Goal: Transaction & Acquisition: Purchase product/service

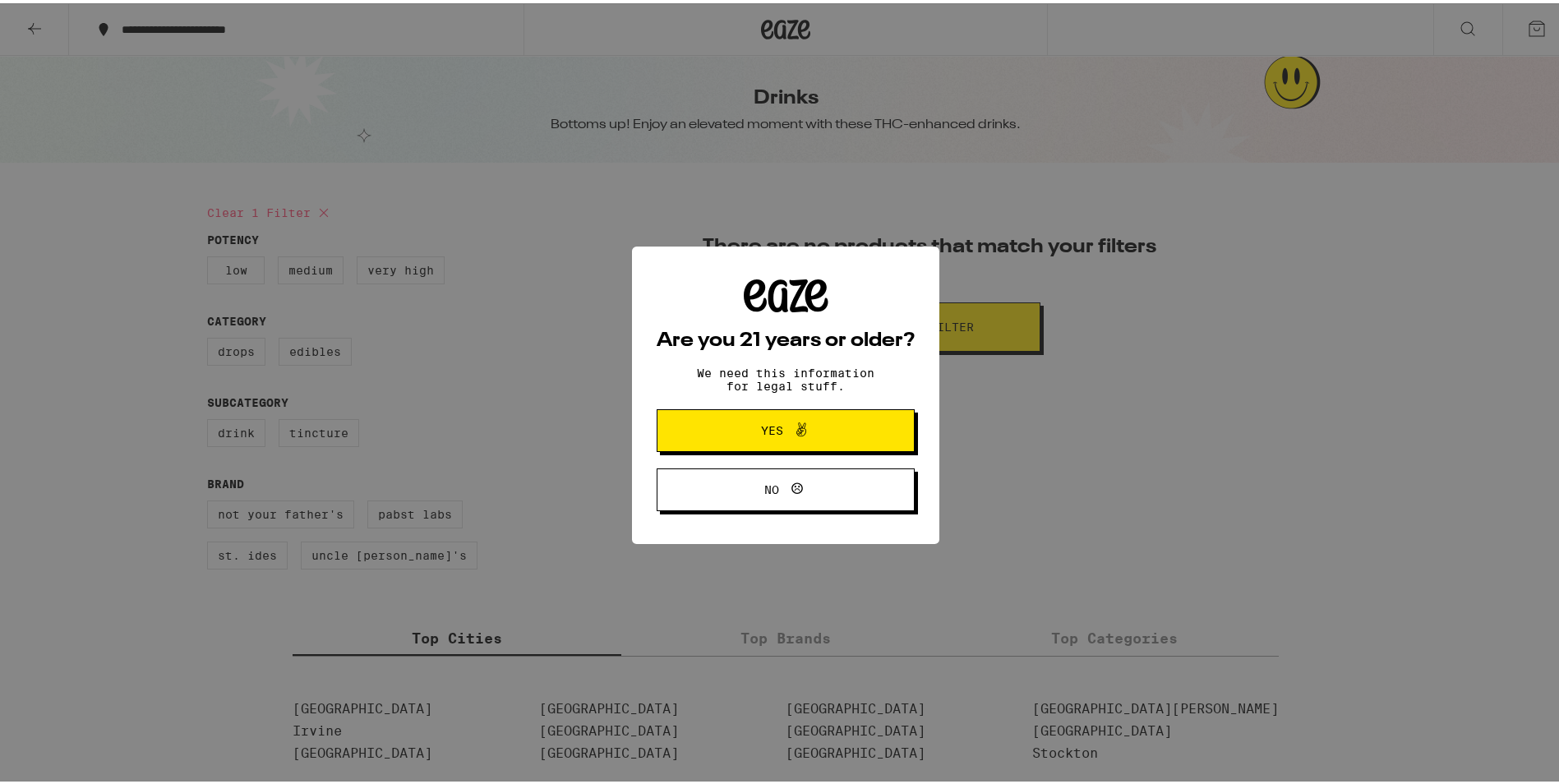
click at [761, 430] on span "Yes" at bounding box center [772, 427] width 22 height 12
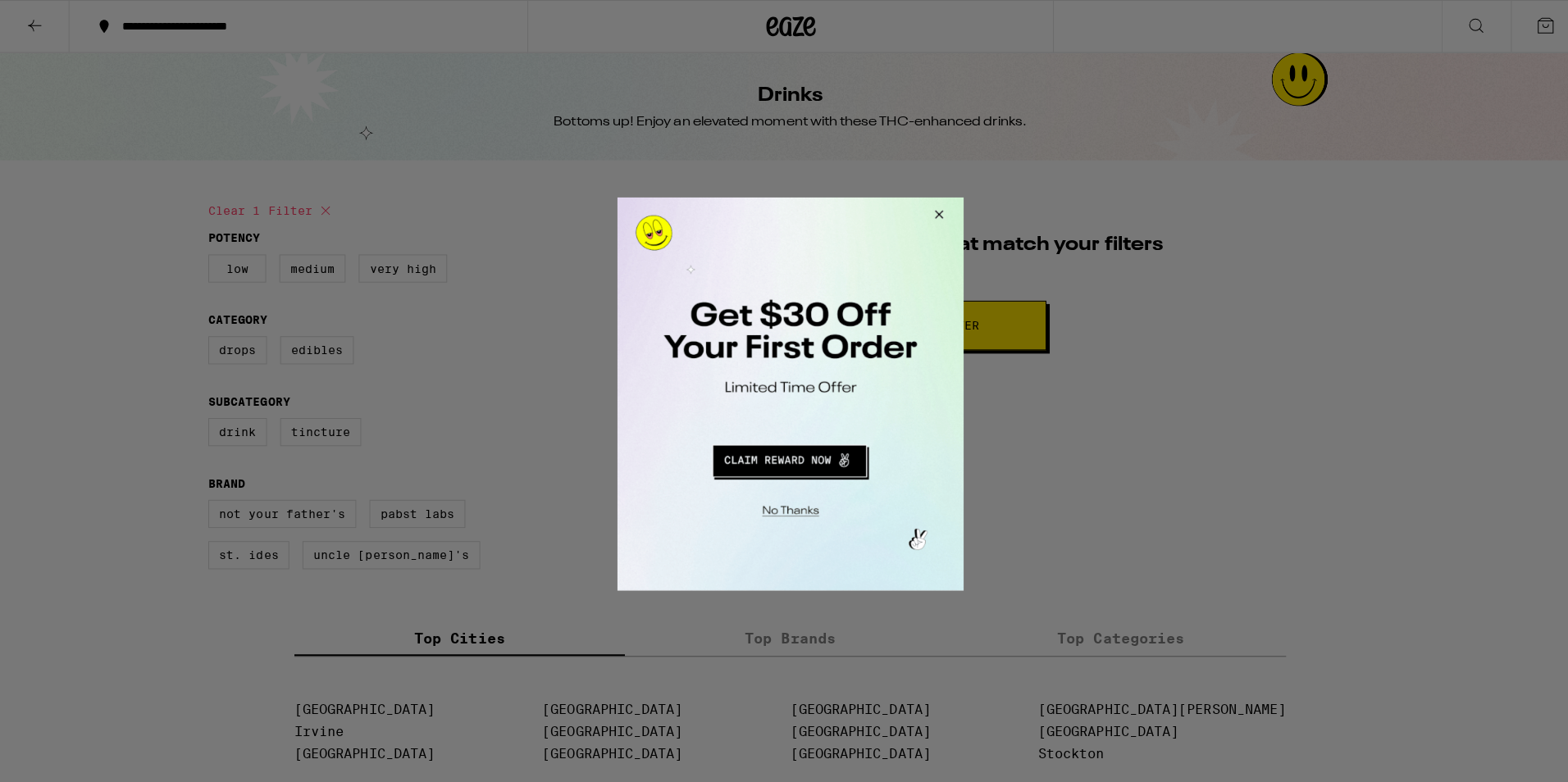
click at [939, 208] on button "Close Modal" at bounding box center [933, 216] width 44 height 40
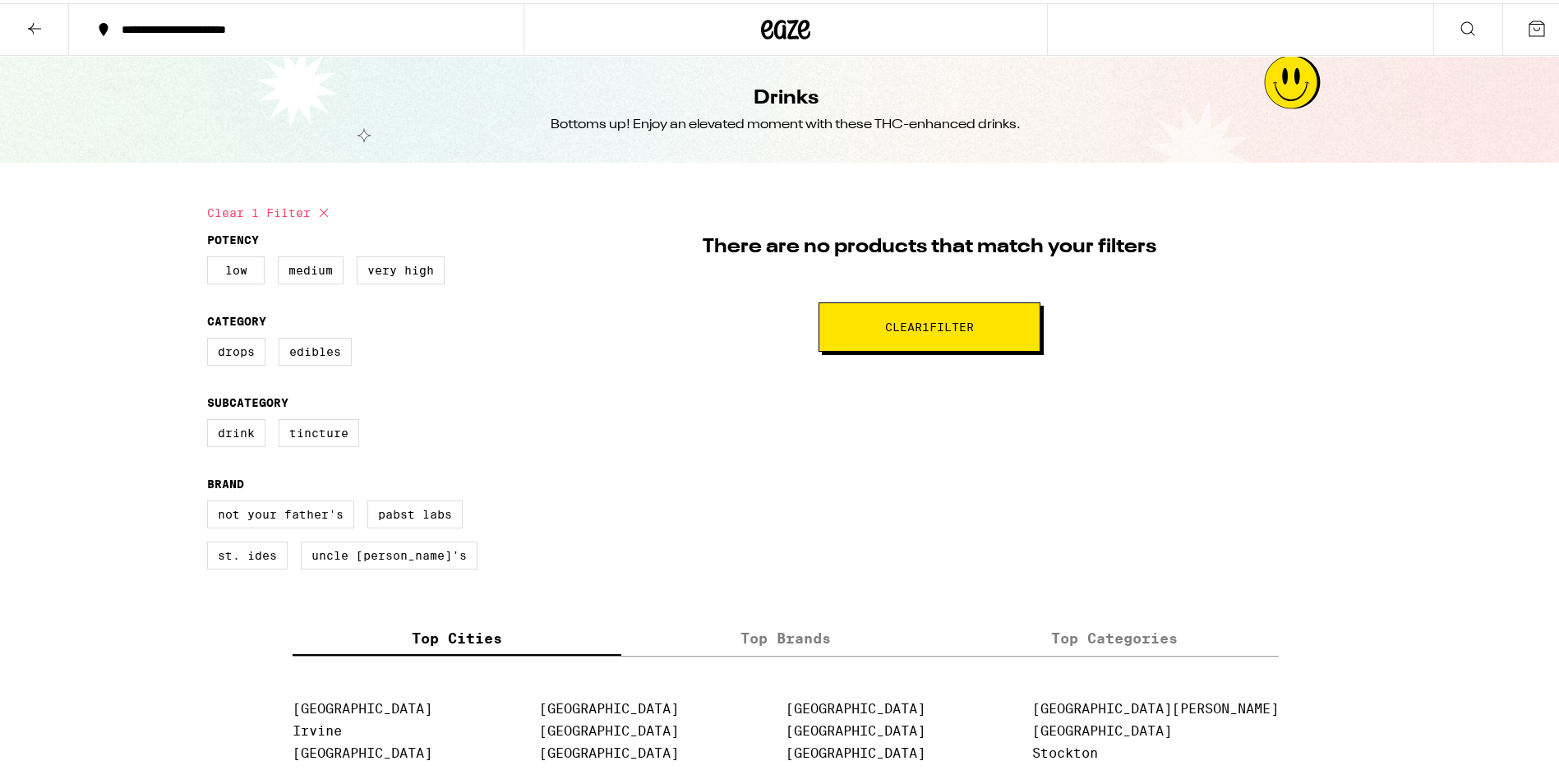
click at [32, 21] on icon at bounding box center [34, 25] width 19 height 19
